Goal: Transaction & Acquisition: Purchase product/service

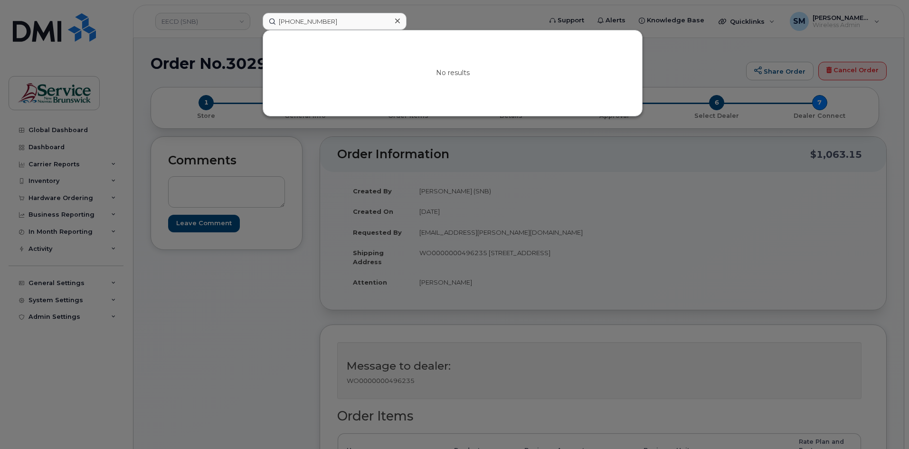
drag, startPoint x: 331, startPoint y: 20, endPoint x: 185, endPoint y: 22, distance: 146.3
click at [255, 19] on div "[PHONE_NUMBER] No results" at bounding box center [399, 21] width 288 height 17
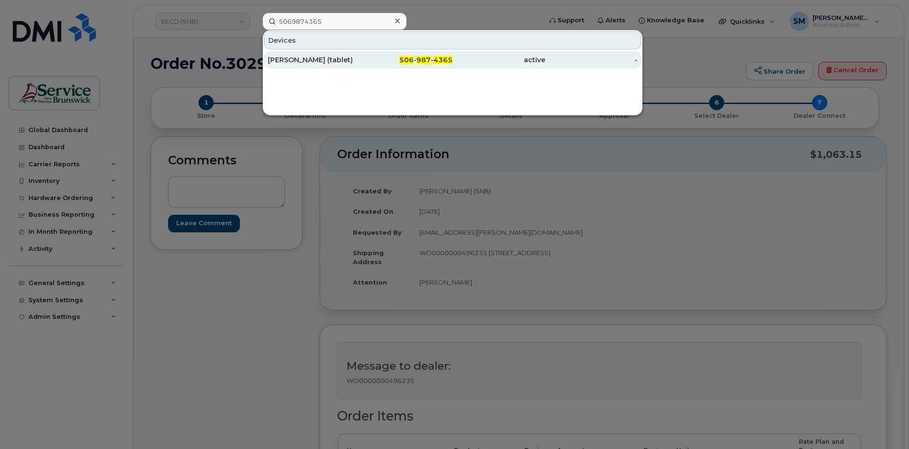
type input "5069874365"
click at [441, 60] on span "4365" at bounding box center [443, 60] width 19 height 9
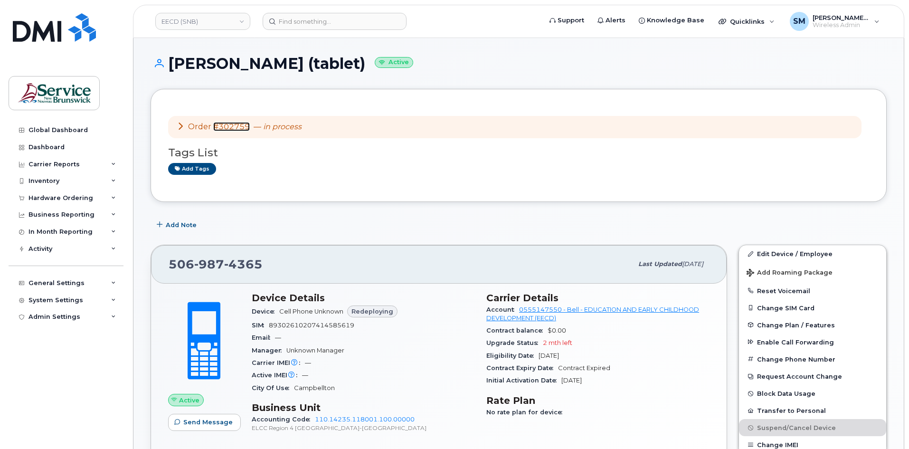
click at [240, 125] on link "#302759" at bounding box center [231, 126] width 37 height 9
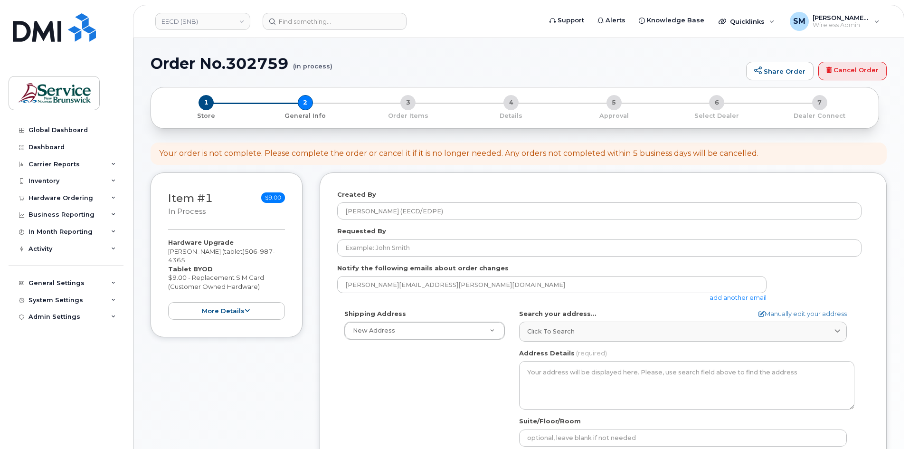
select select
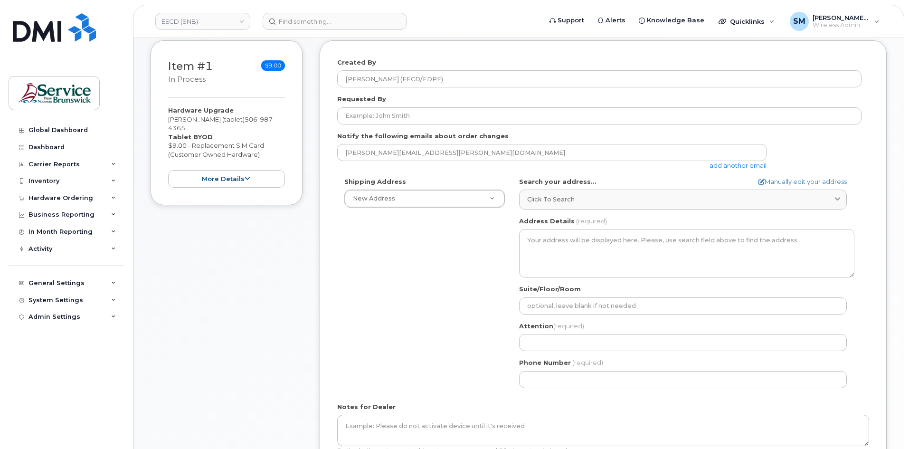
scroll to position [95, 0]
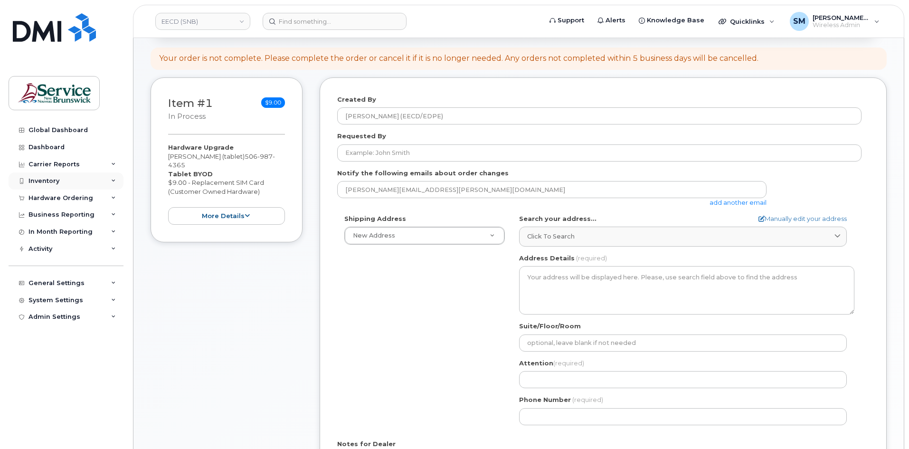
click at [59, 179] on div "Inventory" at bounding box center [66, 180] width 115 height 17
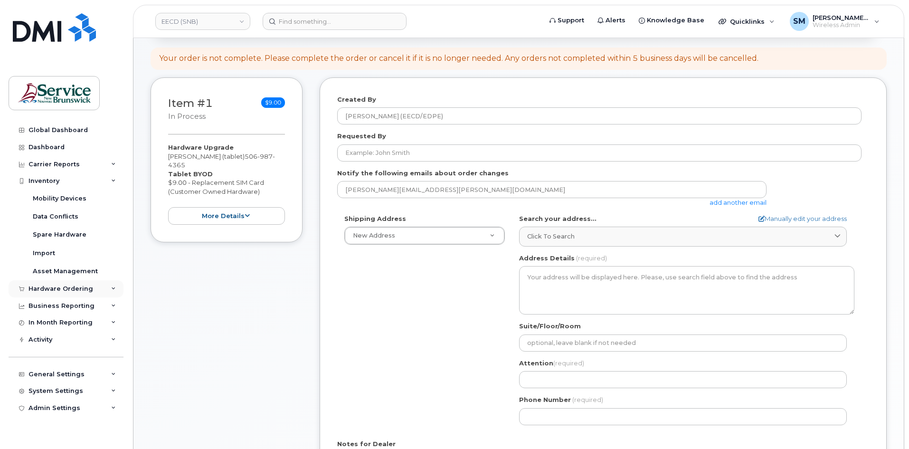
click at [64, 286] on div "Hardware Ordering" at bounding box center [61, 289] width 65 height 8
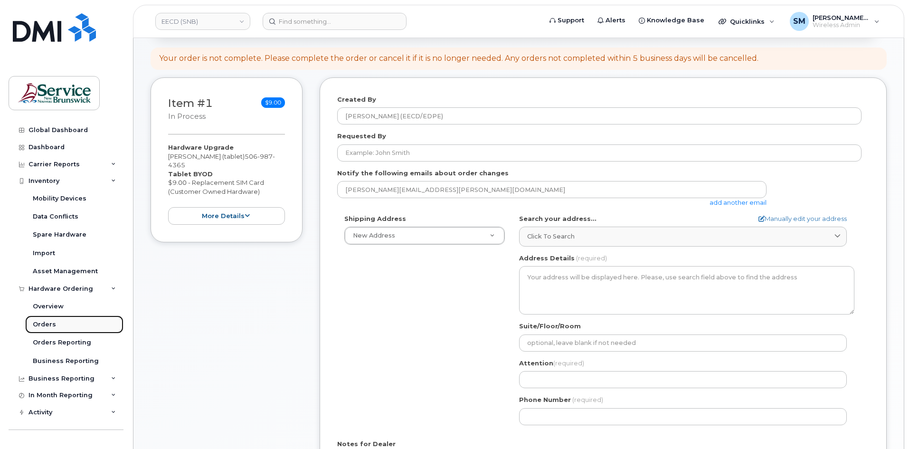
click at [48, 321] on div "Orders" at bounding box center [44, 324] width 23 height 9
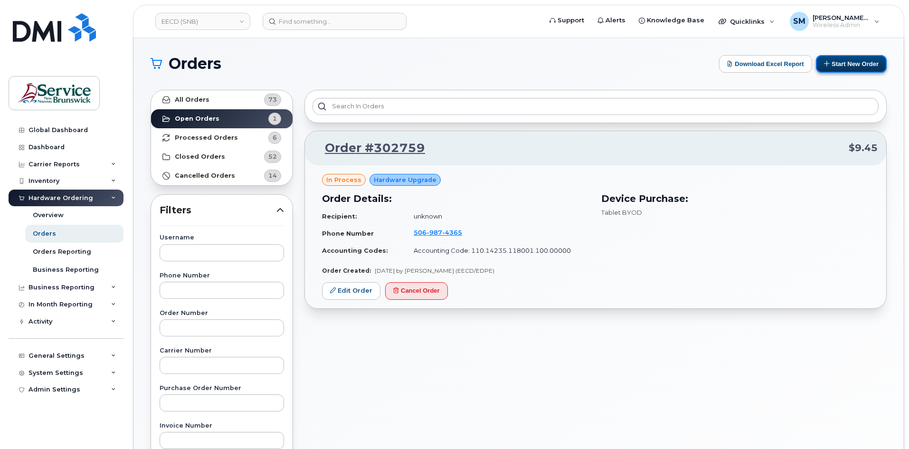
click at [867, 66] on button "Start New Order" at bounding box center [851, 64] width 71 height 18
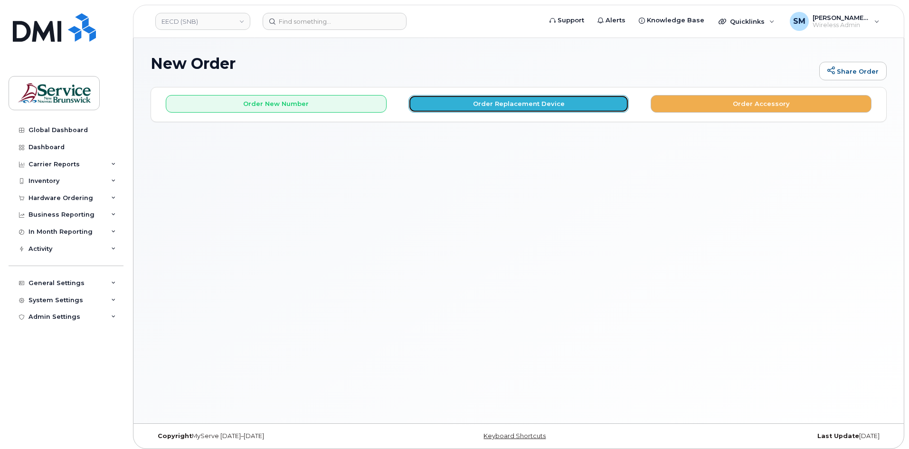
click at [547, 111] on button "Order Replacement Device" at bounding box center [519, 104] width 221 height 18
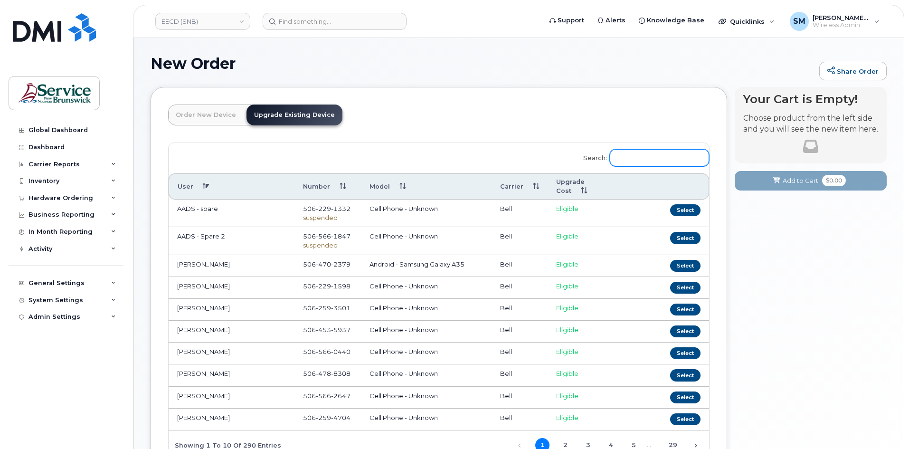
click at [645, 157] on input "Search:" at bounding box center [659, 157] width 99 height 17
paste input "5069874365"
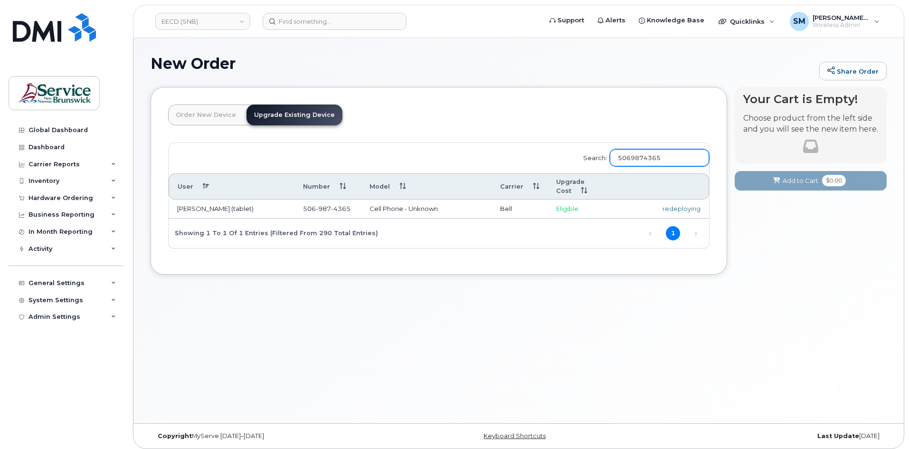
type input "5069874365"
click at [688, 204] on div "redeploying" at bounding box center [666, 208] width 67 height 9
click at [628, 202] on td "redeploying" at bounding box center [667, 209] width 85 height 19
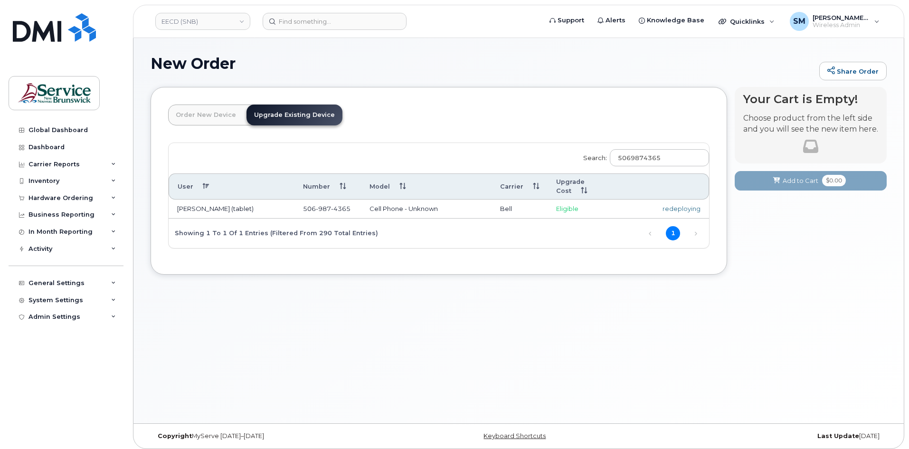
click at [614, 202] on td "Eligible" at bounding box center [586, 209] width 77 height 19
click at [681, 204] on div "redeploying" at bounding box center [666, 208] width 67 height 9
click at [94, 195] on div "Hardware Ordering" at bounding box center [66, 198] width 115 height 17
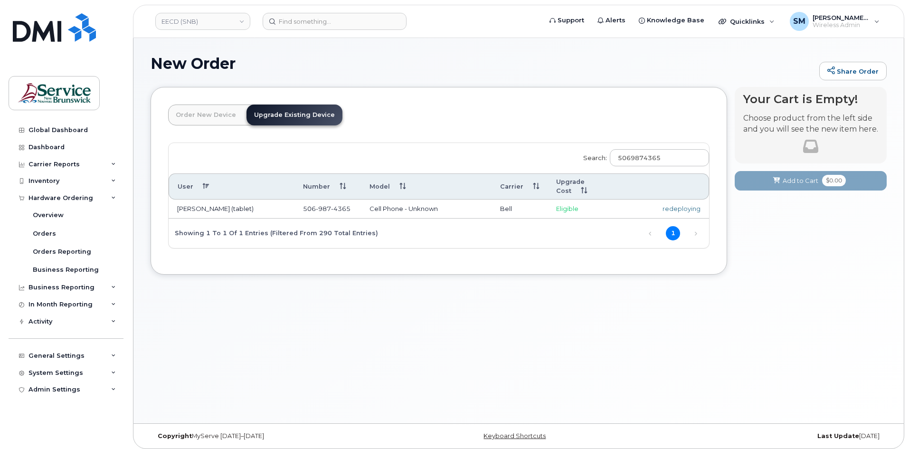
click at [684, 204] on div "redeploying" at bounding box center [666, 208] width 67 height 9
click at [47, 176] on div "Inventory" at bounding box center [66, 180] width 115 height 17
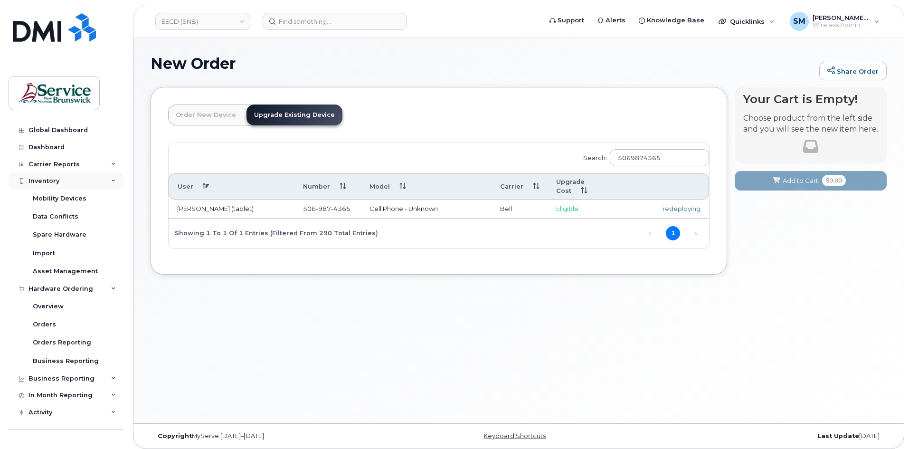
click at [112, 179] on icon at bounding box center [113, 181] width 5 height 5
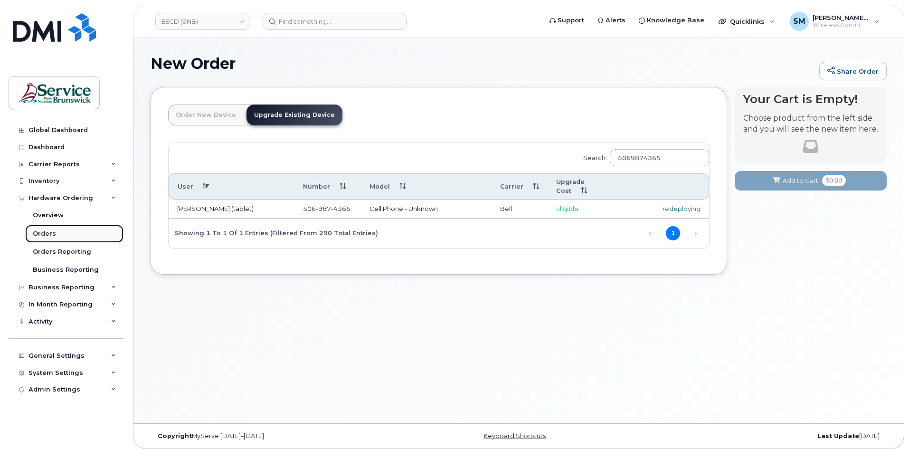
click at [65, 237] on link "Orders" at bounding box center [74, 234] width 98 height 18
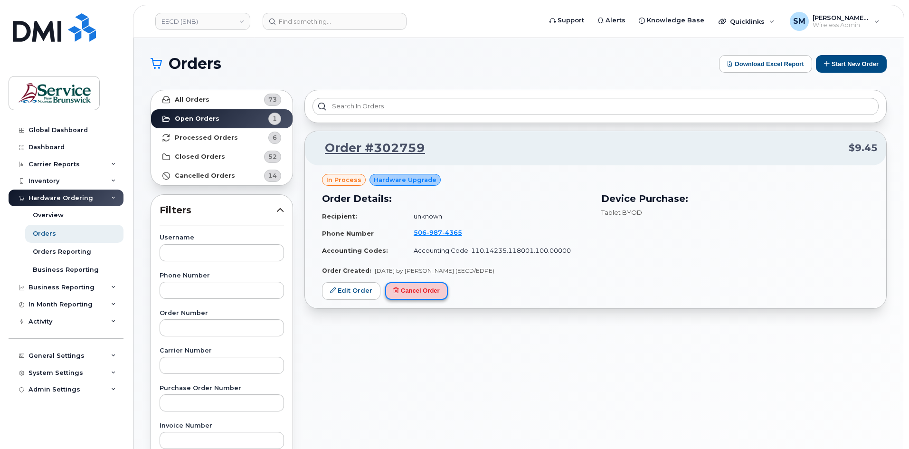
click at [424, 283] on button "Cancel Order" at bounding box center [416, 291] width 63 height 18
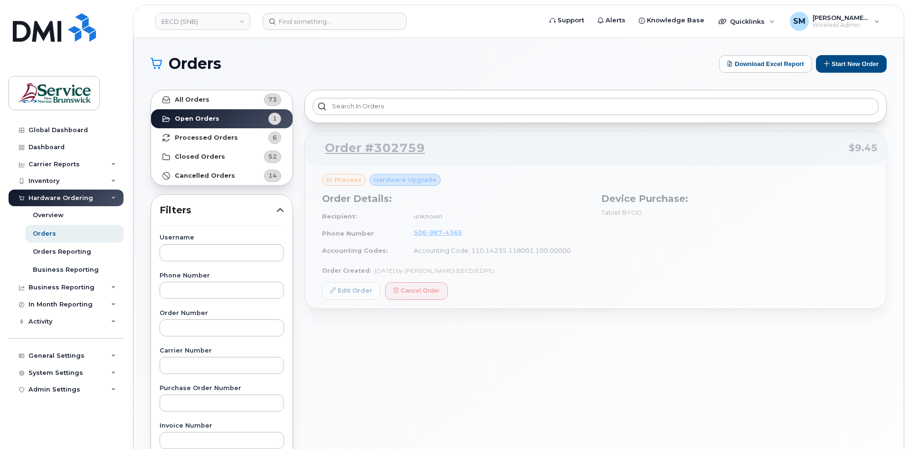
click at [536, 376] on div "Order #302759 $9.45 in process Hardware Upgrade Order Details: Recipient: unkno…" at bounding box center [596, 417] width 594 height 667
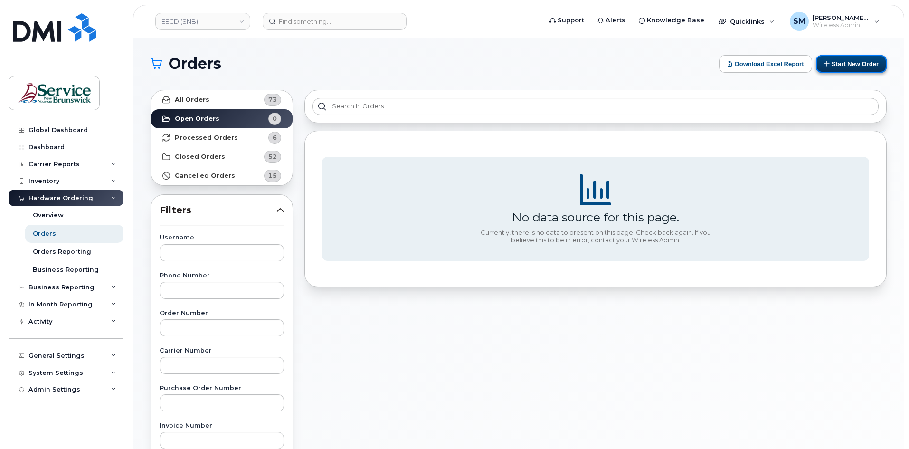
click at [868, 65] on button "Start New Order" at bounding box center [851, 64] width 71 height 18
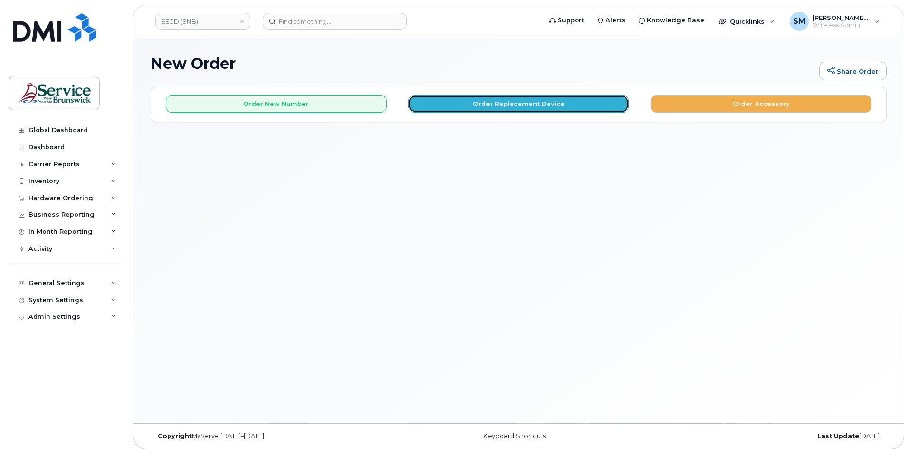
click at [449, 106] on button "Order Replacement Device" at bounding box center [519, 104] width 221 height 18
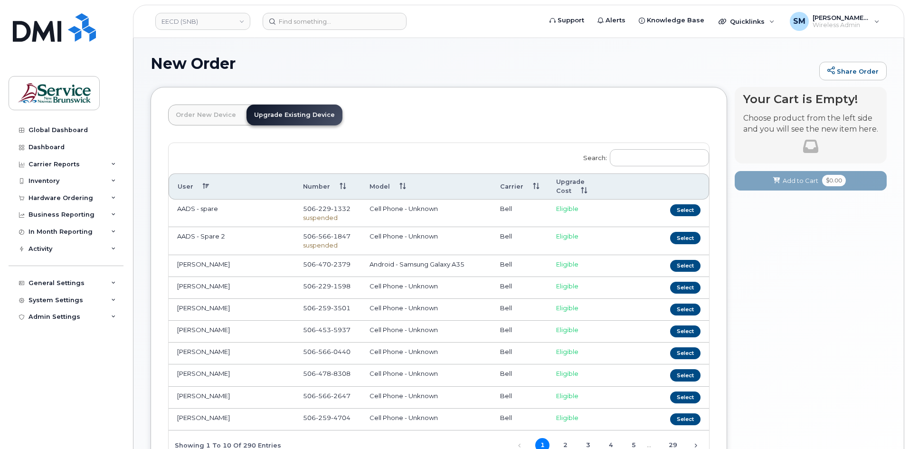
click at [656, 167] on label "Search:" at bounding box center [643, 156] width 132 height 27
click at [656, 166] on input "Search:" at bounding box center [659, 157] width 99 height 17
click at [654, 160] on input "Search:" at bounding box center [659, 157] width 99 height 17
paste input "5069874365"
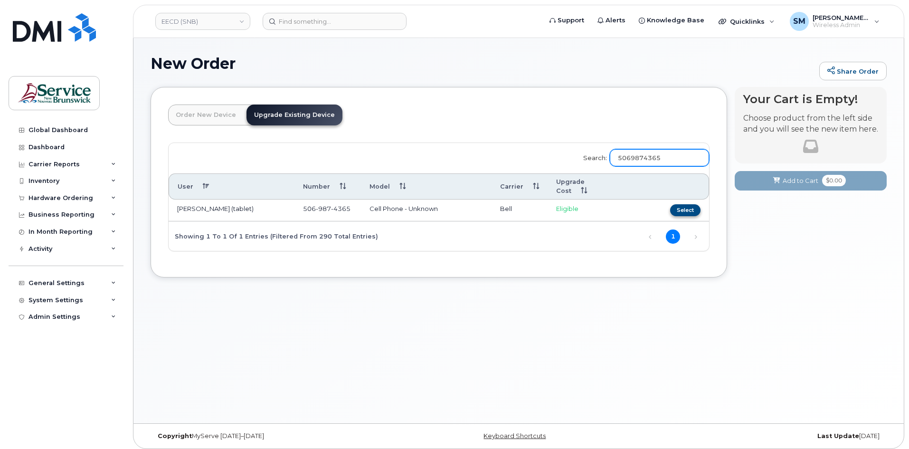
type input "5069874365"
click at [680, 204] on button "Select" at bounding box center [685, 210] width 30 height 12
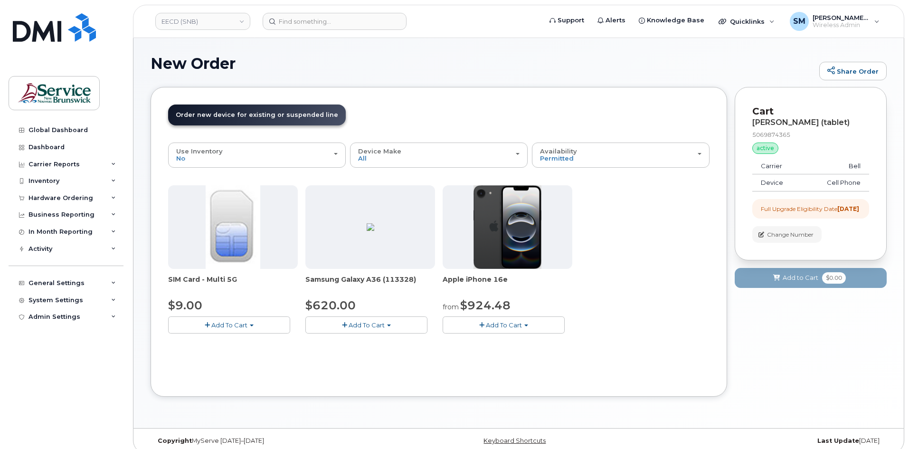
click at [236, 329] on button "Add To Cart" at bounding box center [229, 324] width 122 height 17
drag, startPoint x: 248, startPoint y: 337, endPoint x: 270, endPoint y: 344, distance: 23.9
click at [248, 337] on link "$9.00 - Replacement SIM Card" at bounding box center [228, 343] width 115 height 12
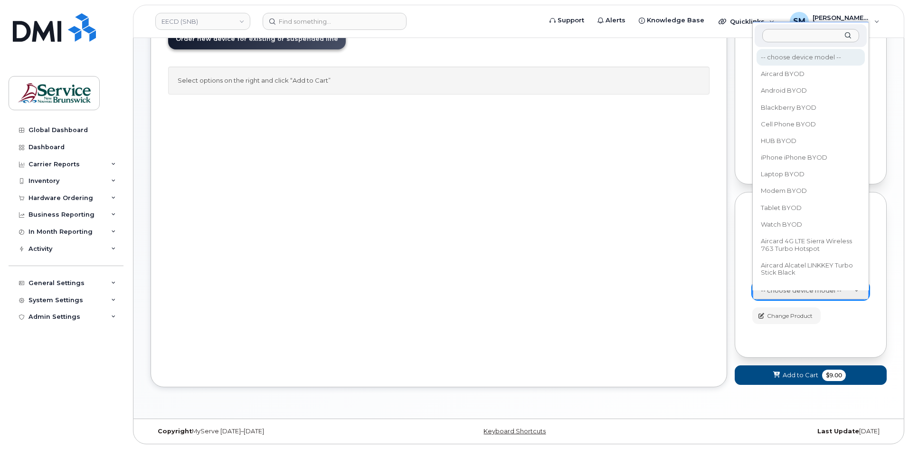
scroll to position [14, 0]
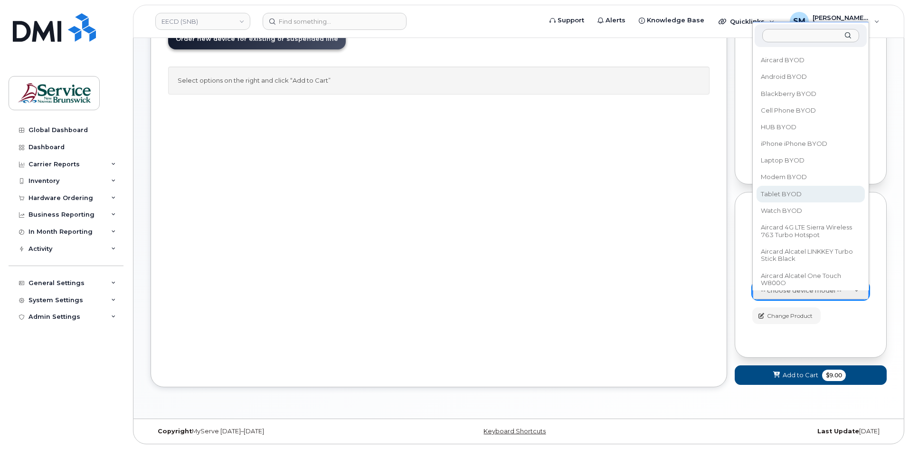
select select "2487"
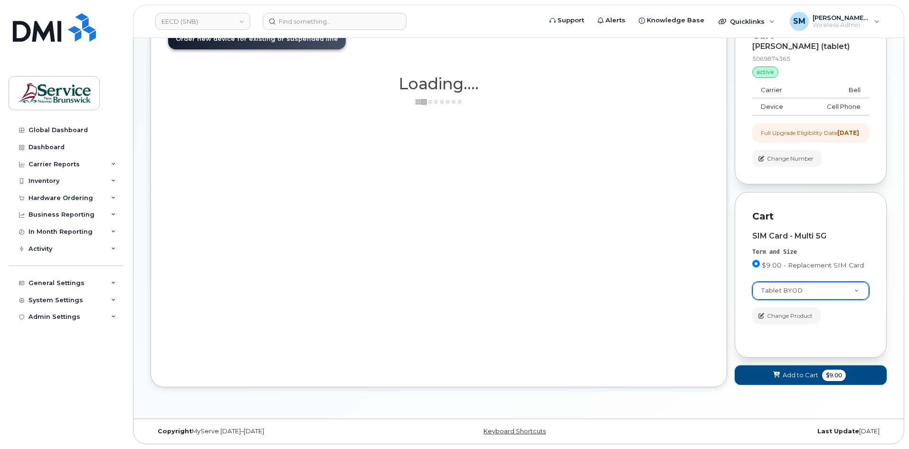
click at [796, 372] on span "Add to Cart" at bounding box center [801, 375] width 36 height 9
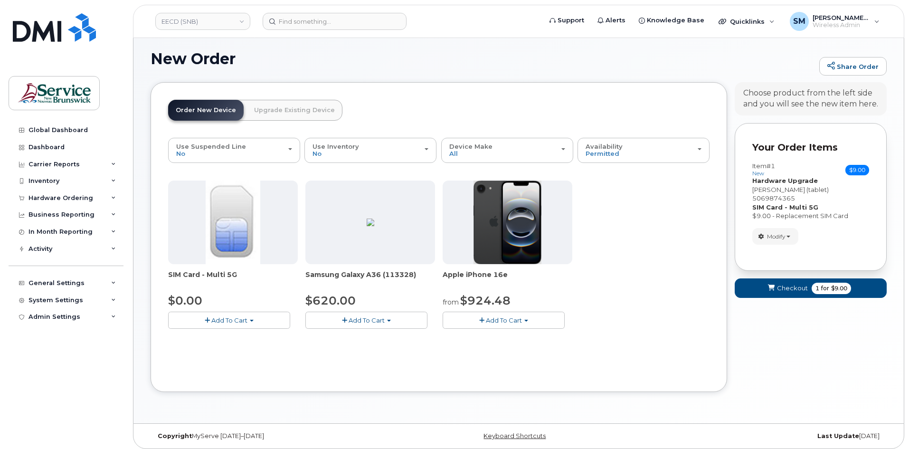
scroll to position [10, 0]
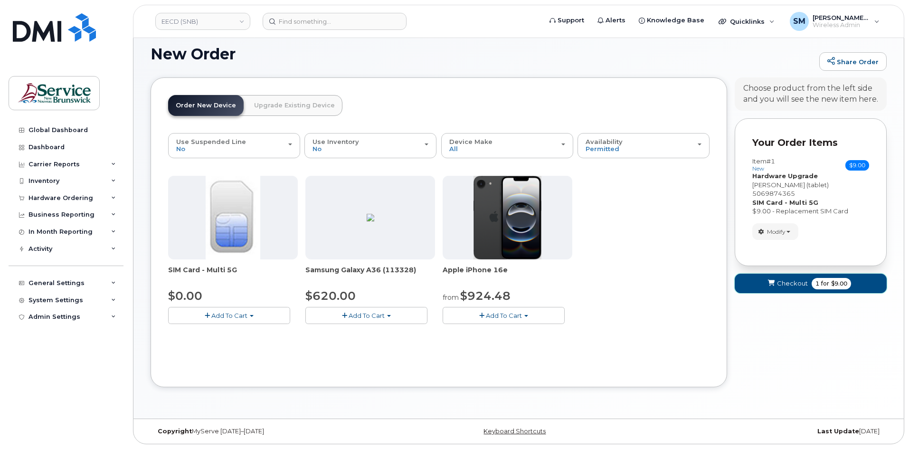
click at [764, 276] on button "Checkout 1 for $9.00" at bounding box center [811, 283] width 152 height 19
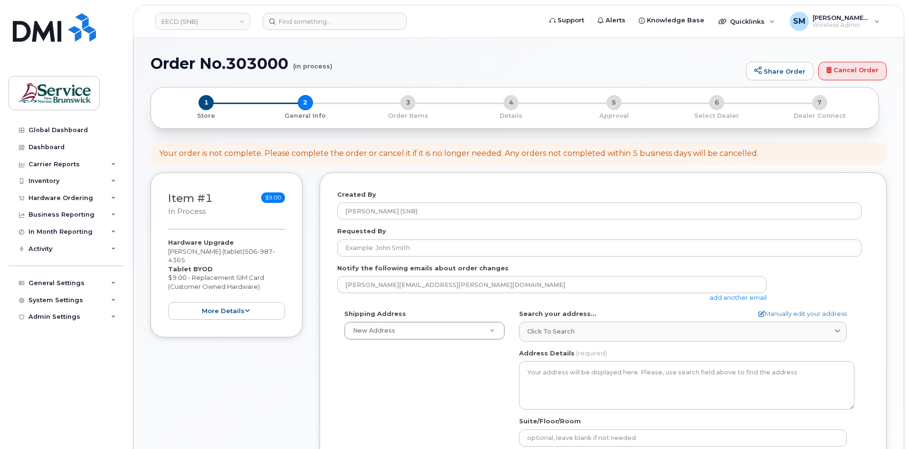
select select
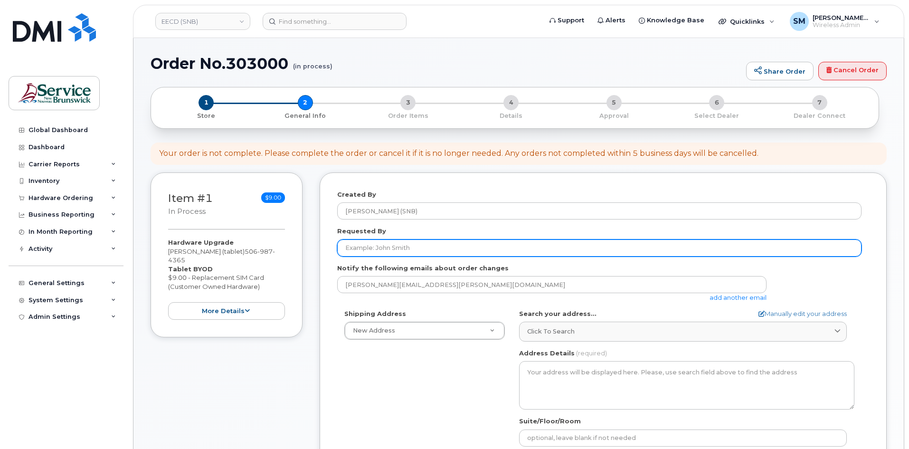
click at [495, 251] on input "Requested By" at bounding box center [599, 247] width 524 height 17
paste input "[PERSON_NAME][EMAIL_ADDRESS][PERSON_NAME][DOMAIN_NAME]"
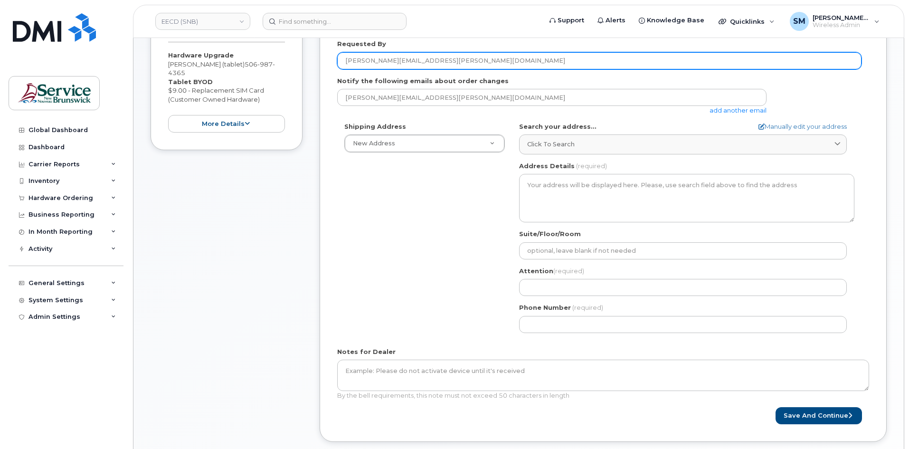
scroll to position [190, 0]
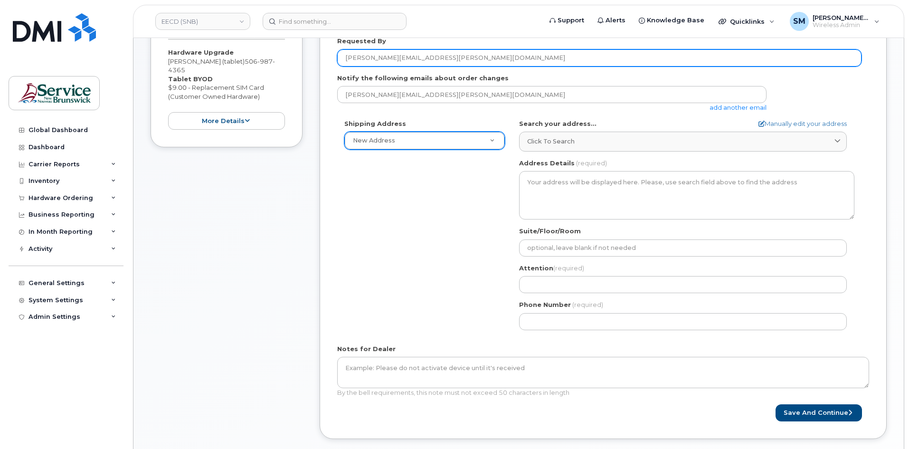
type input "[PERSON_NAME][EMAIL_ADDRESS][PERSON_NAME][DOMAIN_NAME]"
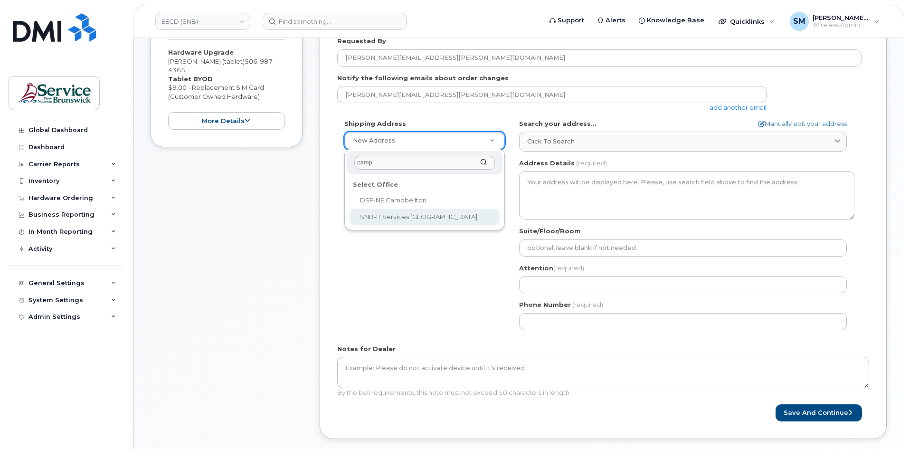
type input "camp"
select select
type textarea "189 Lily Lake Rd Campbellton New Brunswick E3N 3K2"
type input "Bruno Essiembre/Maxime Savoie/Troy Thibault"
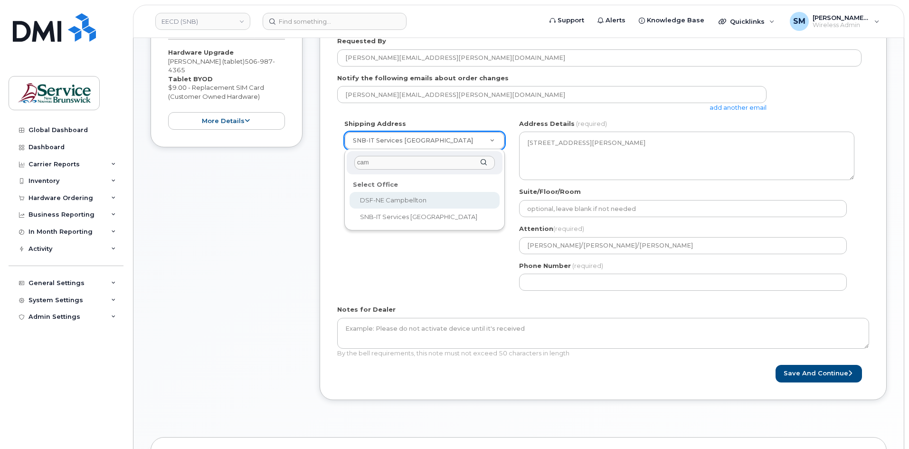
type input "cam"
select select
type textarea "21 Rue King Campbellton New Brunswick E3N 1C5"
type input "Roland LeBlanc"
type input "city"
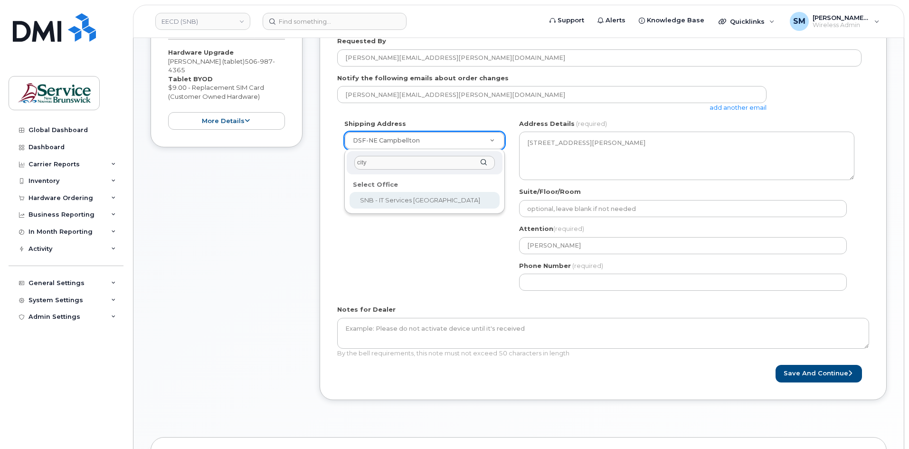
select select
type textarea "157 Water St, Unit 8 Campbellton New Brunswick E3N 3L4"
type input "[PERSON_NAME]"
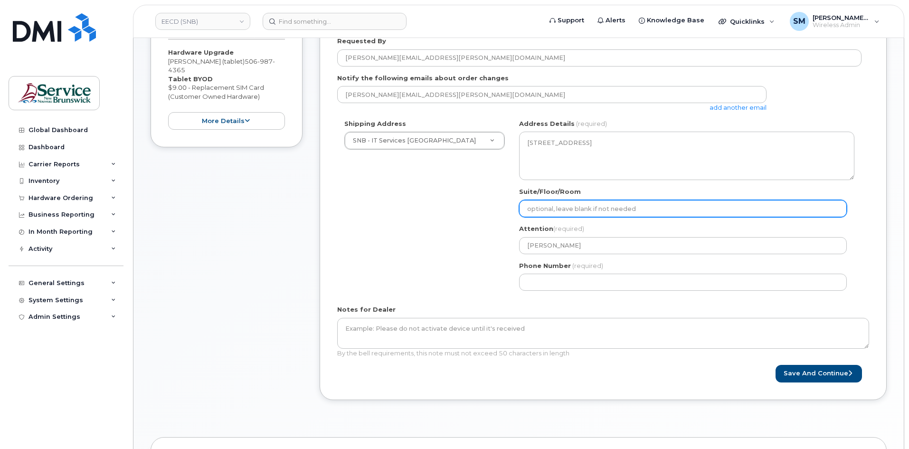
drag, startPoint x: 553, startPoint y: 204, endPoint x: 550, endPoint y: 264, distance: 59.9
click at [553, 204] on input "Suite/Floor/Room" at bounding box center [683, 208] width 328 height 17
paste input "WO0000000497003"
select select
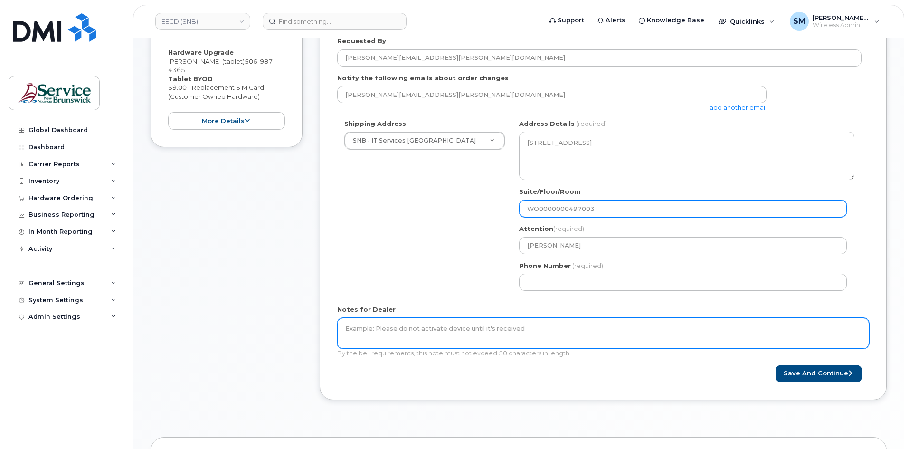
type input "WO0000000497003"
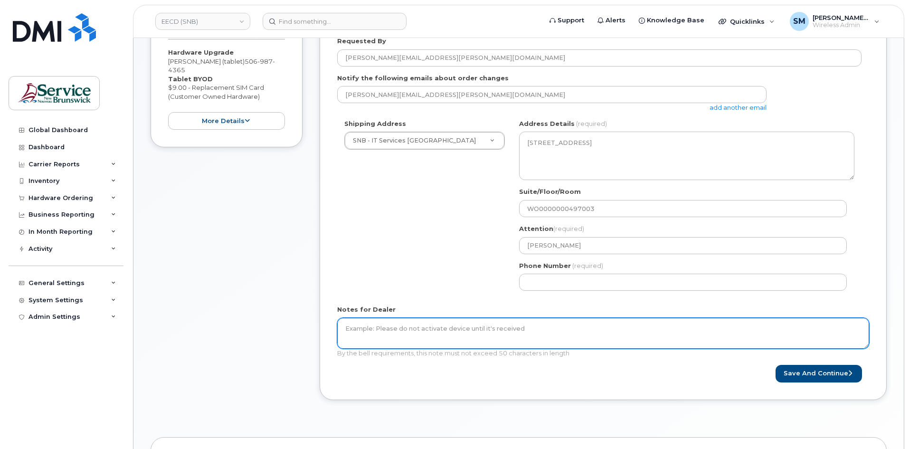
click at [524, 334] on textarea "Notes for Dealer" at bounding box center [603, 333] width 532 height 31
paste textarea "WO0000000497003"
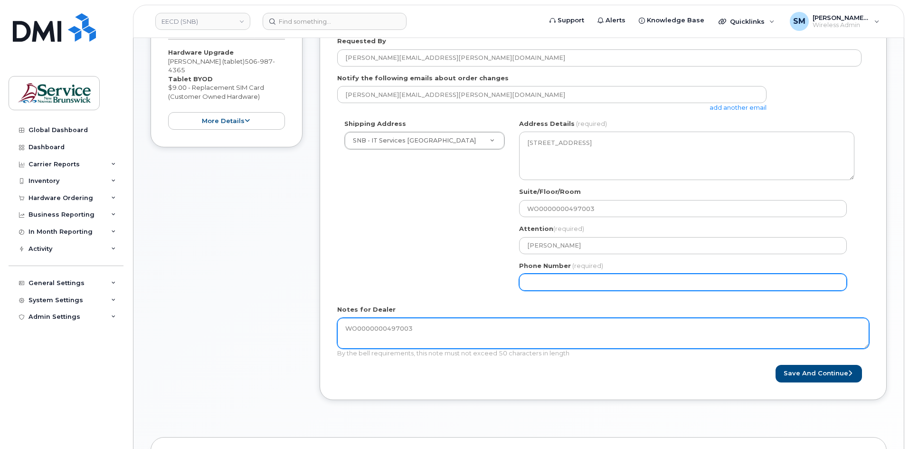
type textarea "WO0000000497003"
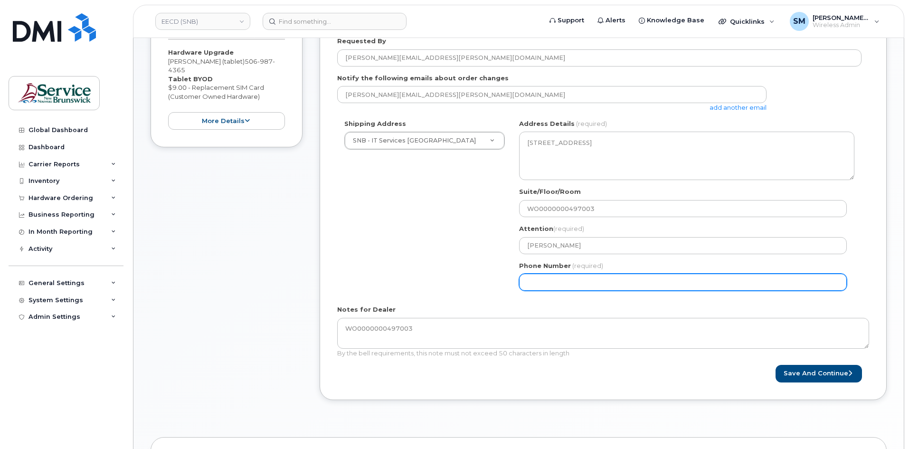
click at [554, 275] on input "Phone Number" at bounding box center [683, 282] width 328 height 17
select select
type input "506639633"
select select
type input "5066396338"
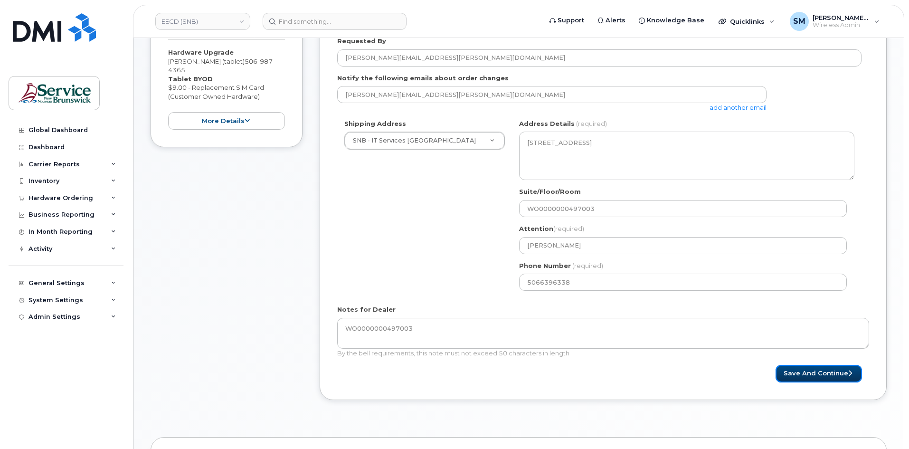
click at [806, 373] on button "Save and Continue" at bounding box center [819, 374] width 86 height 18
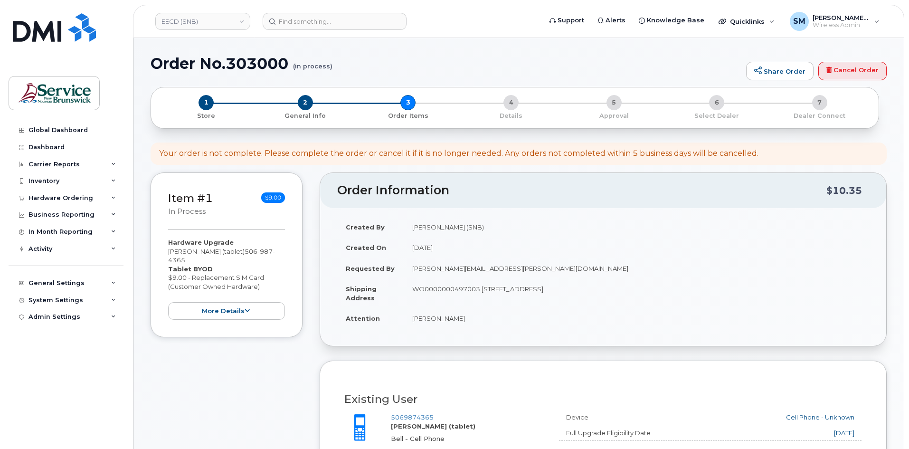
scroll to position [238, 0]
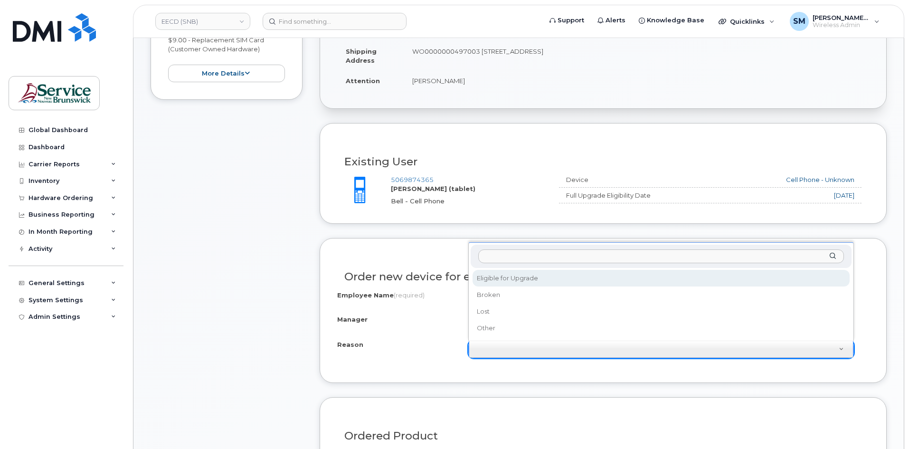
select select "eligible_for_upgrade"
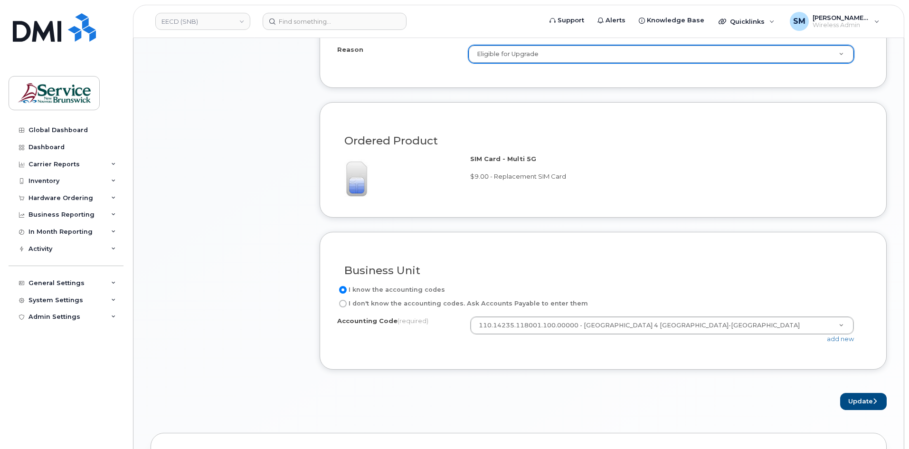
scroll to position [665, 0]
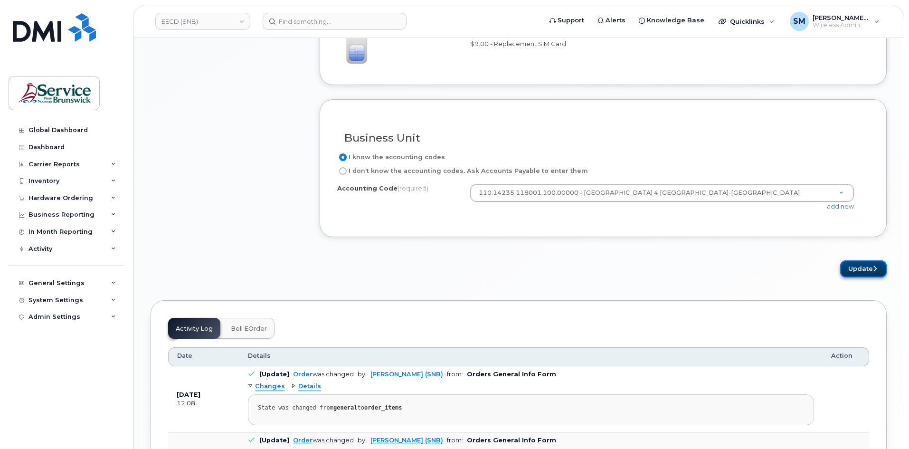
click at [876, 263] on button "Update" at bounding box center [863, 269] width 47 height 18
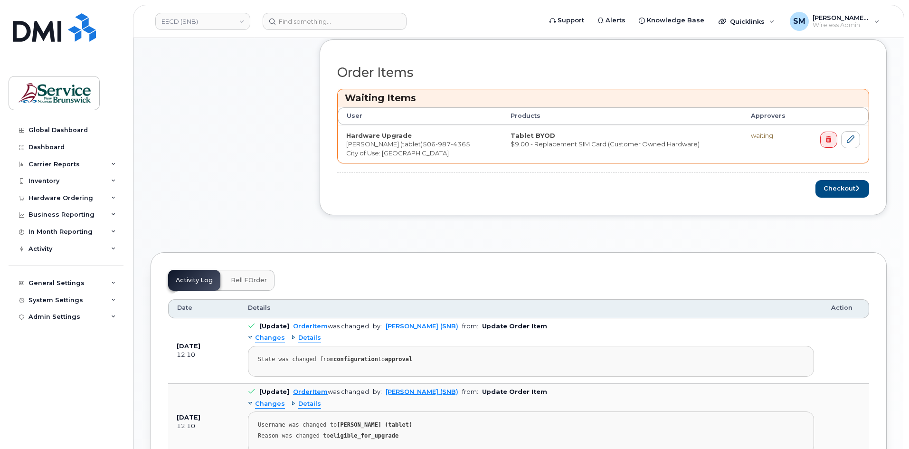
scroll to position [380, 0]
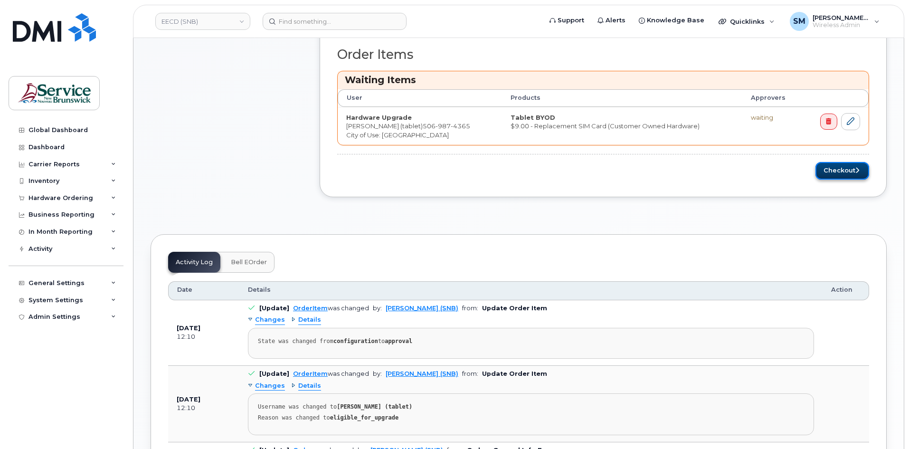
click at [846, 175] on button "Checkout" at bounding box center [843, 171] width 54 height 18
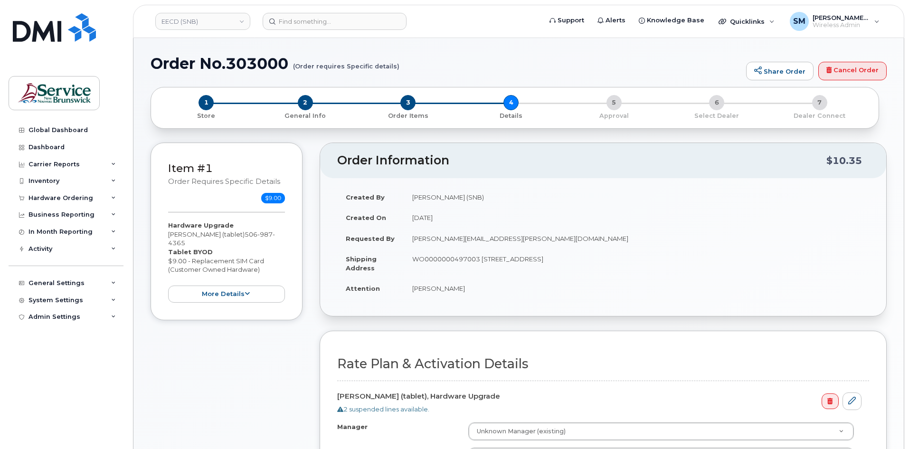
select select
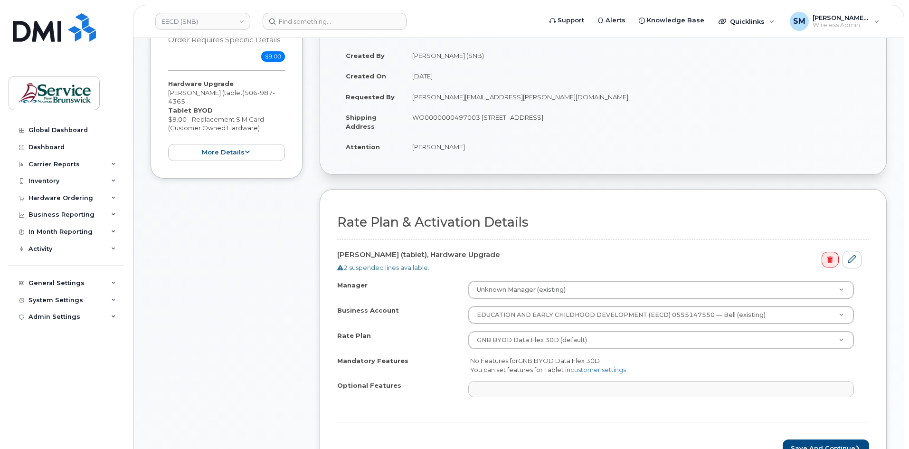
scroll to position [285, 0]
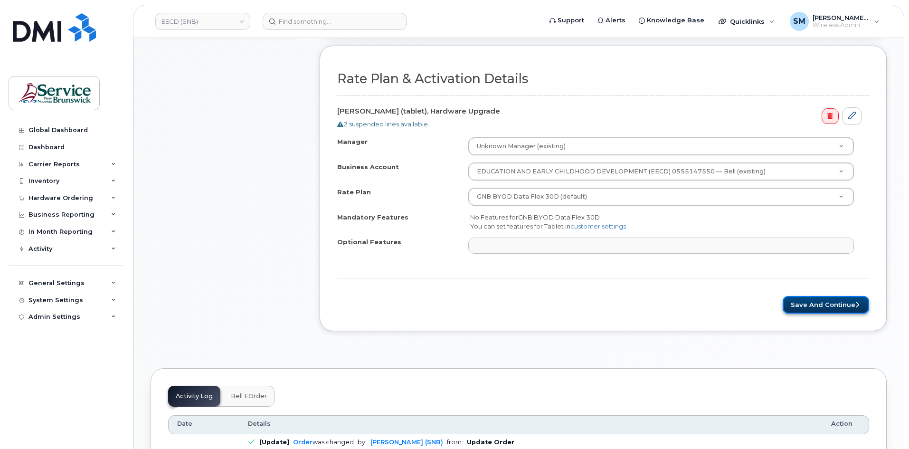
click at [853, 296] on button "Save and Continue" at bounding box center [826, 305] width 86 height 18
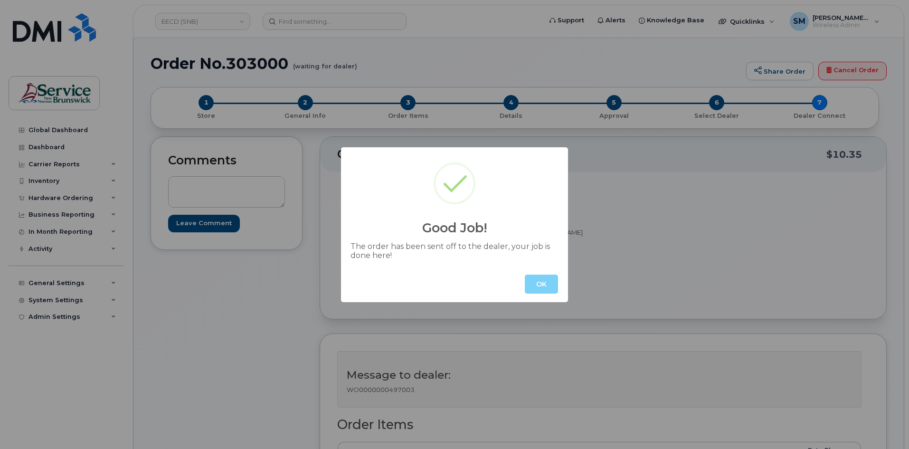
click at [544, 272] on div "OK" at bounding box center [454, 284] width 227 height 36
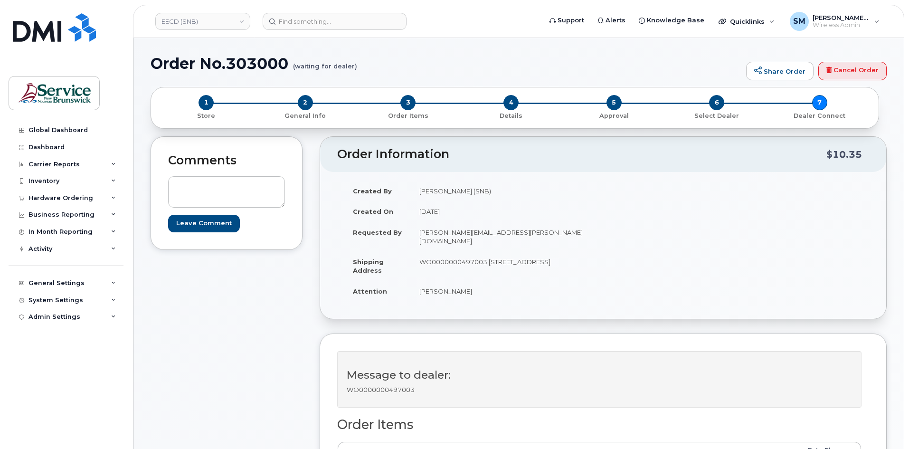
click at [256, 61] on h1 "Order No.303000 (waiting for dealer)" at bounding box center [446, 63] width 591 height 17
copy h1 "303000"
